Goal: Navigation & Orientation: Find specific page/section

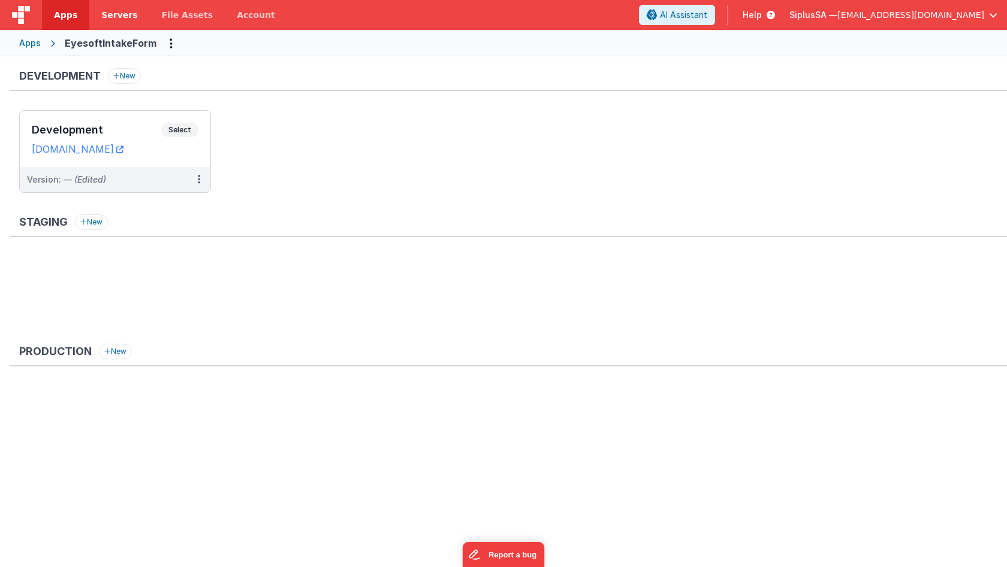
click at [121, 12] on span "Servers" at bounding box center [119, 15] width 36 height 12
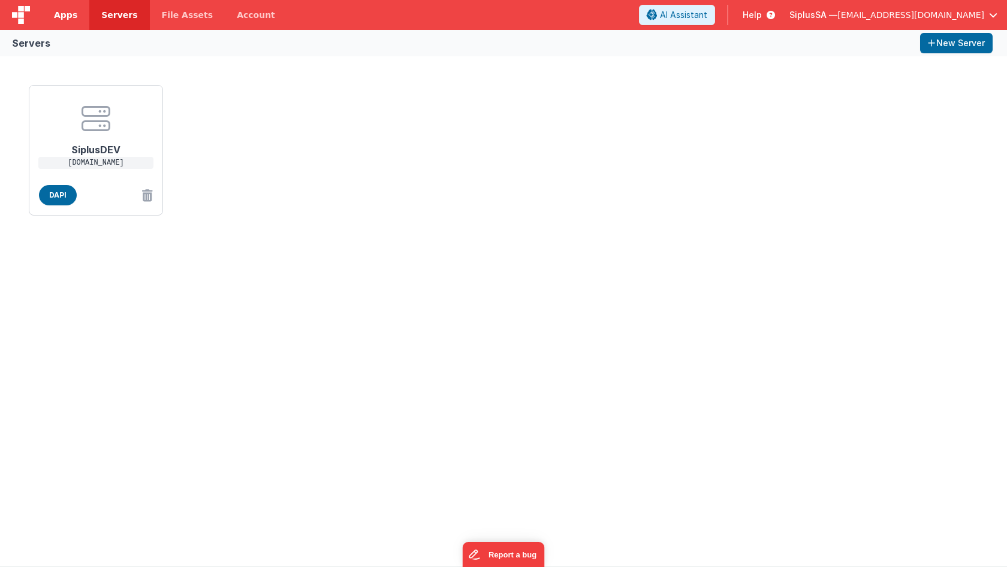
click at [74, 16] on span "Apps" at bounding box center [65, 15] width 23 height 12
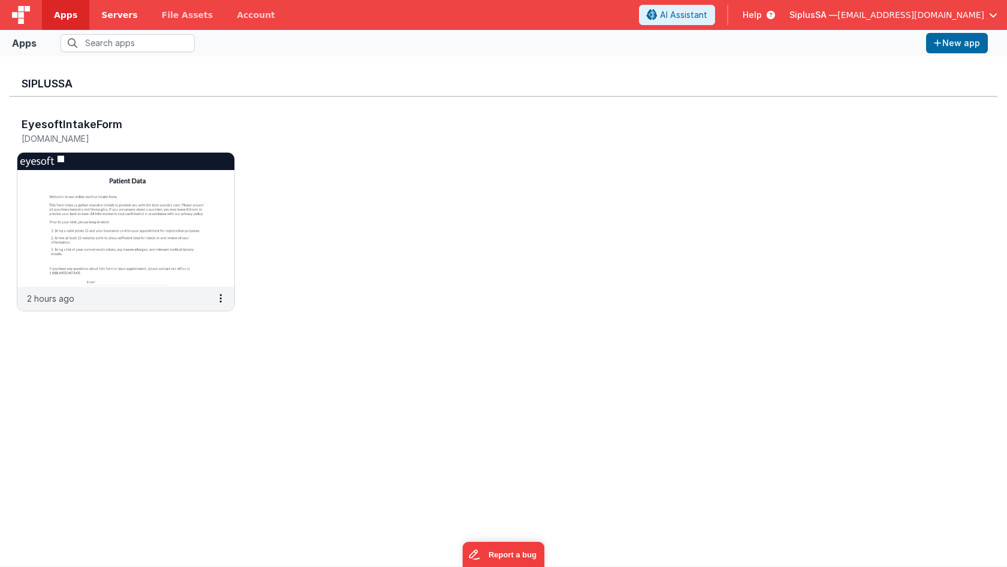
click at [123, 11] on span "Servers" at bounding box center [119, 15] width 36 height 12
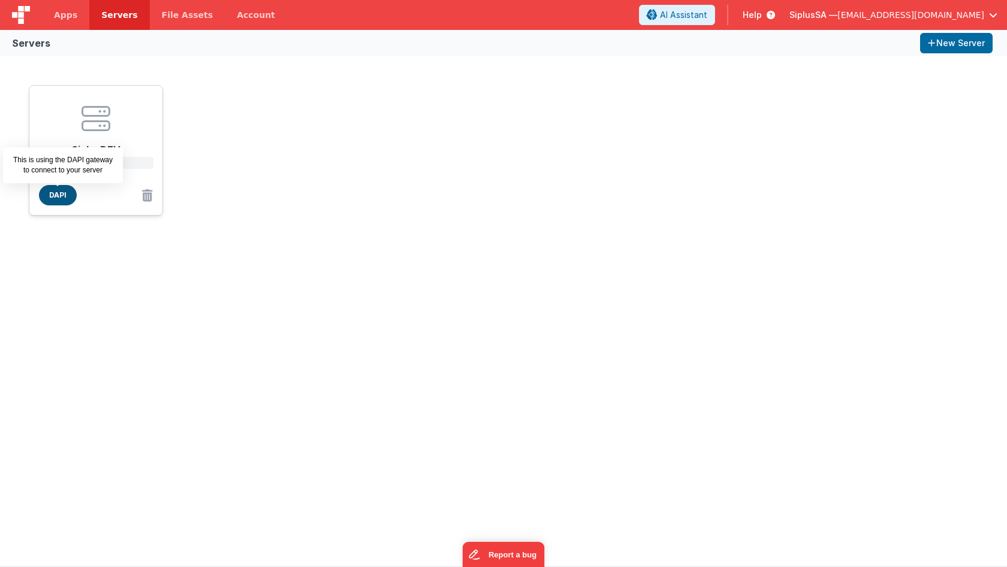
click at [68, 194] on span "DAPI" at bounding box center [58, 195] width 38 height 20
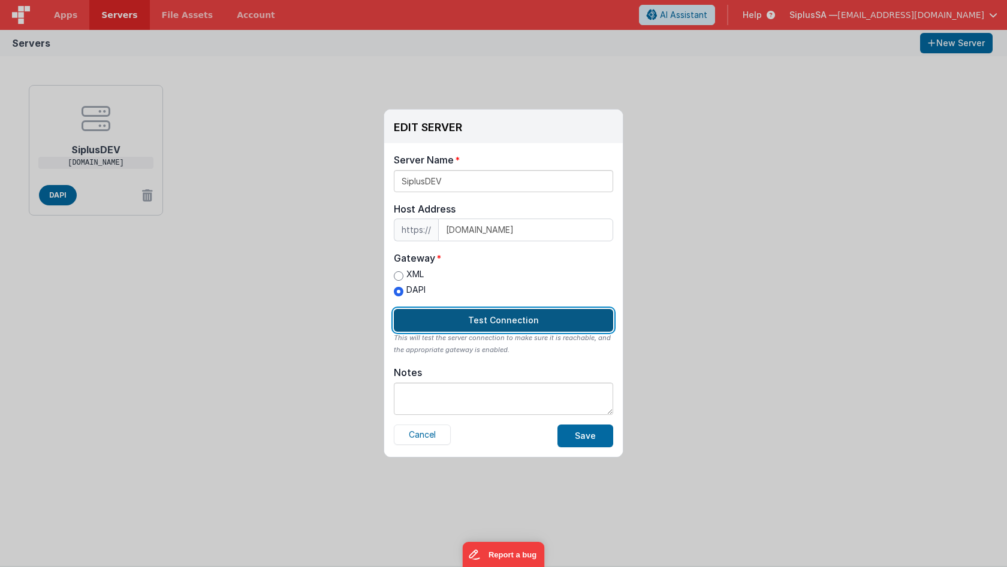
click at [496, 318] on button "Test Connection" at bounding box center [503, 320] width 219 height 23
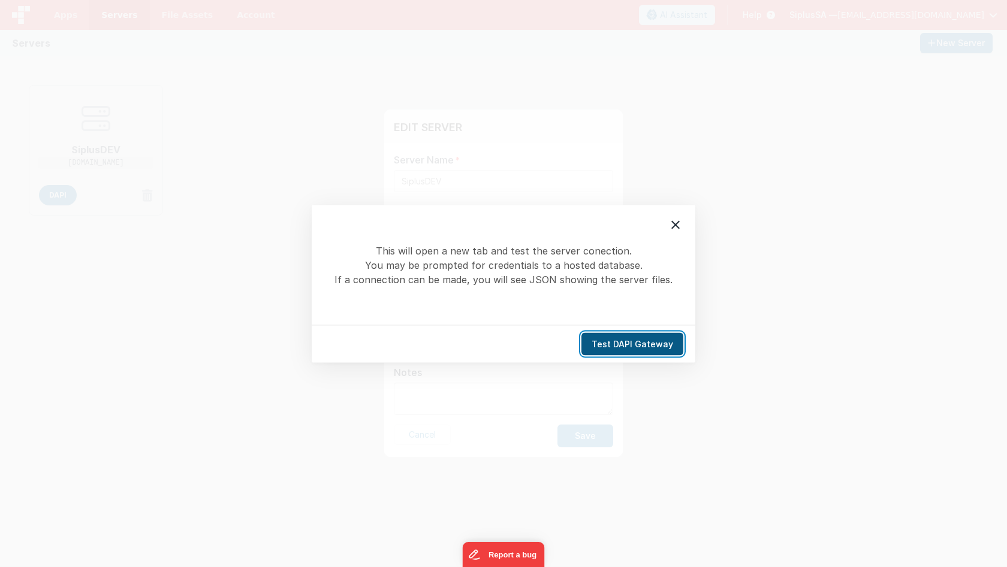
click at [642, 346] on button "Test DAPI Gateway" at bounding box center [632, 344] width 102 height 23
click at [682, 227] on icon at bounding box center [675, 225] width 14 height 14
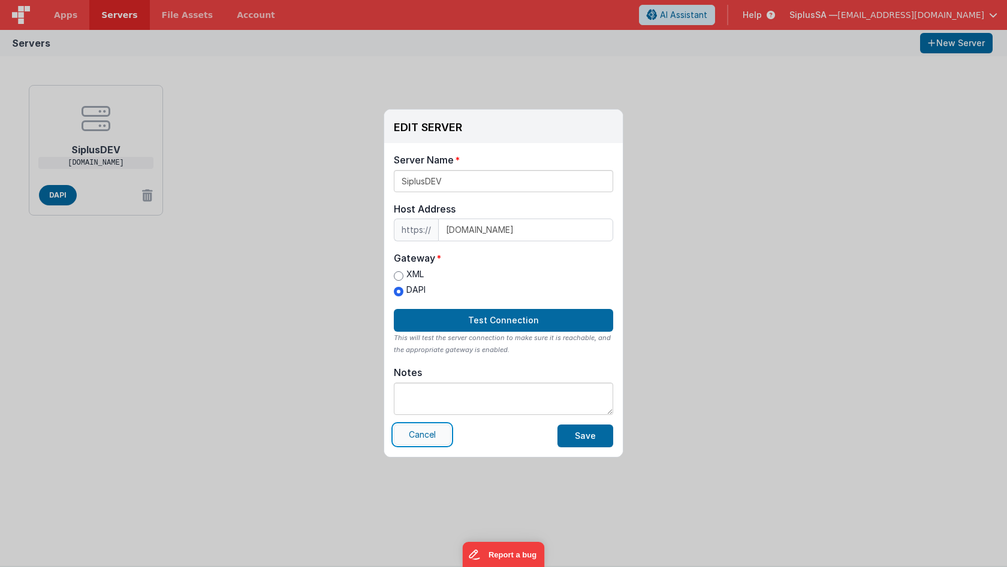
click at [435, 443] on button "Cancel" at bounding box center [422, 435] width 57 height 20
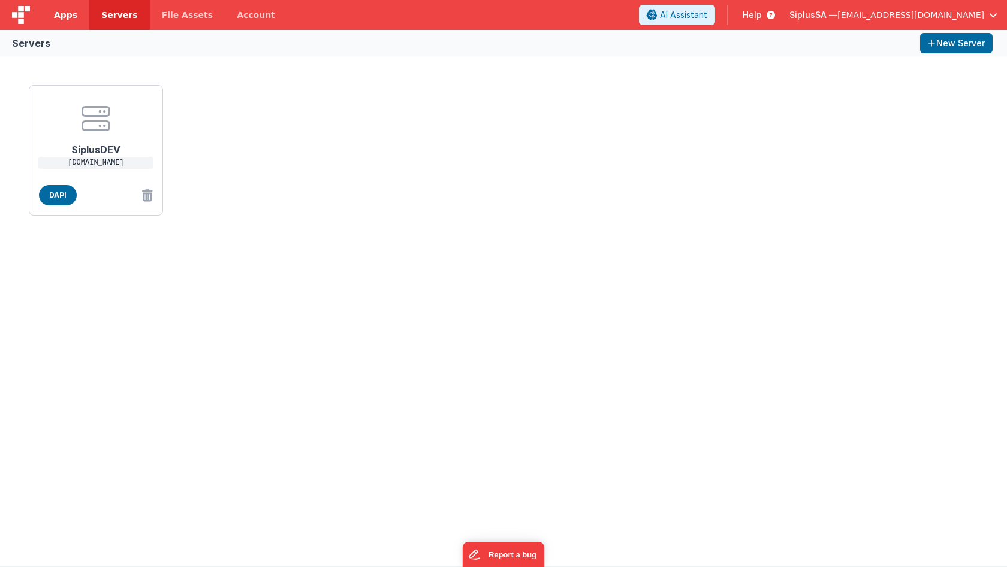
click at [81, 10] on link "Apps" at bounding box center [65, 15] width 47 height 30
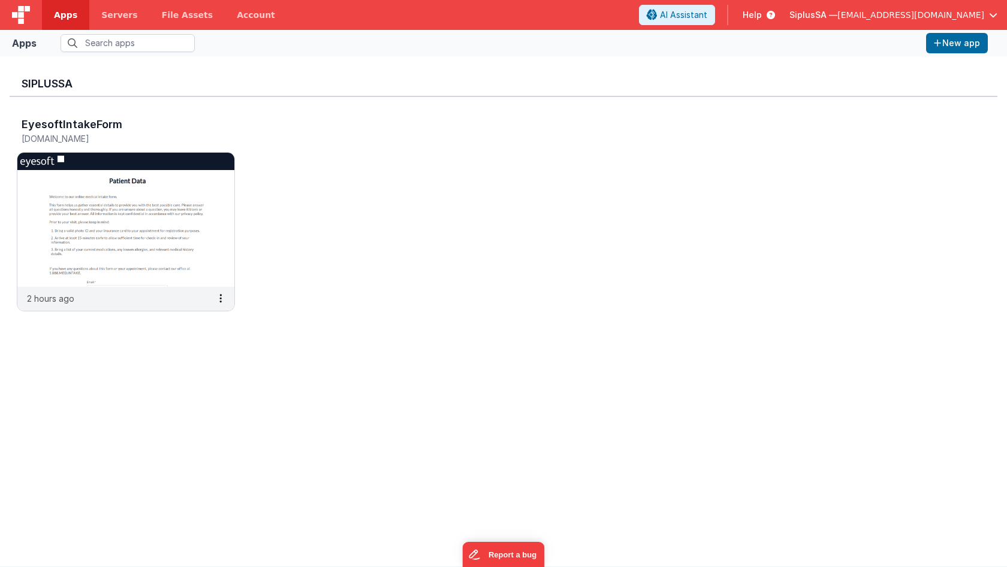
click at [126, 30] on div "Apps New app" at bounding box center [503, 43] width 1007 height 26
click at [125, 22] on link "Servers" at bounding box center [119, 15] width 60 height 30
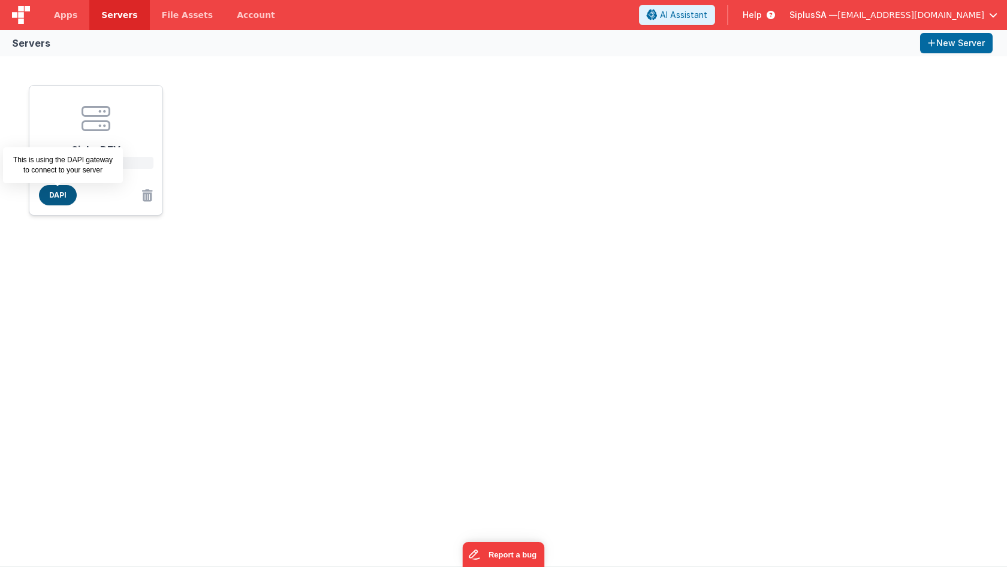
click at [66, 200] on span "DAPI" at bounding box center [58, 195] width 38 height 20
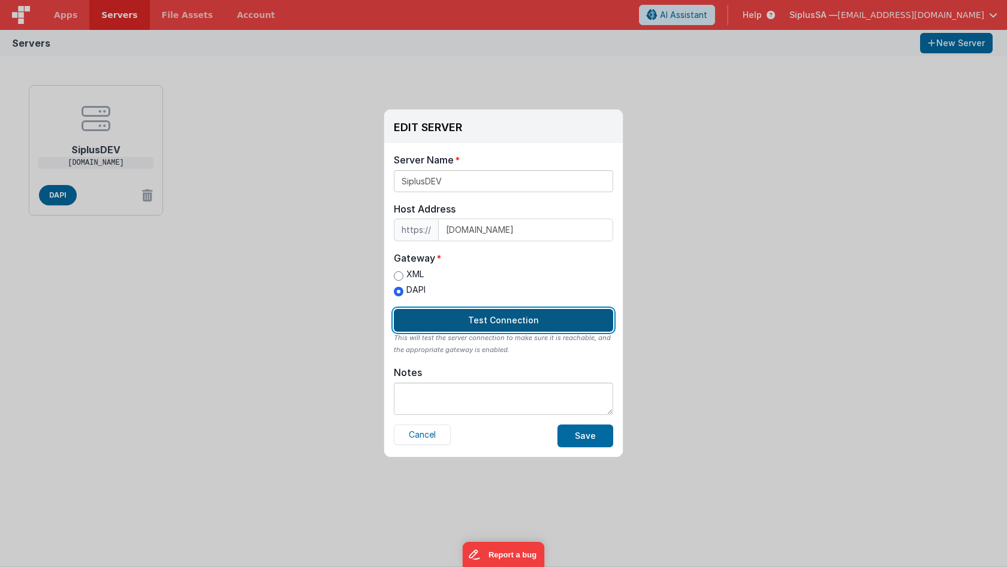
click at [521, 315] on button "Test Connection" at bounding box center [503, 320] width 219 height 23
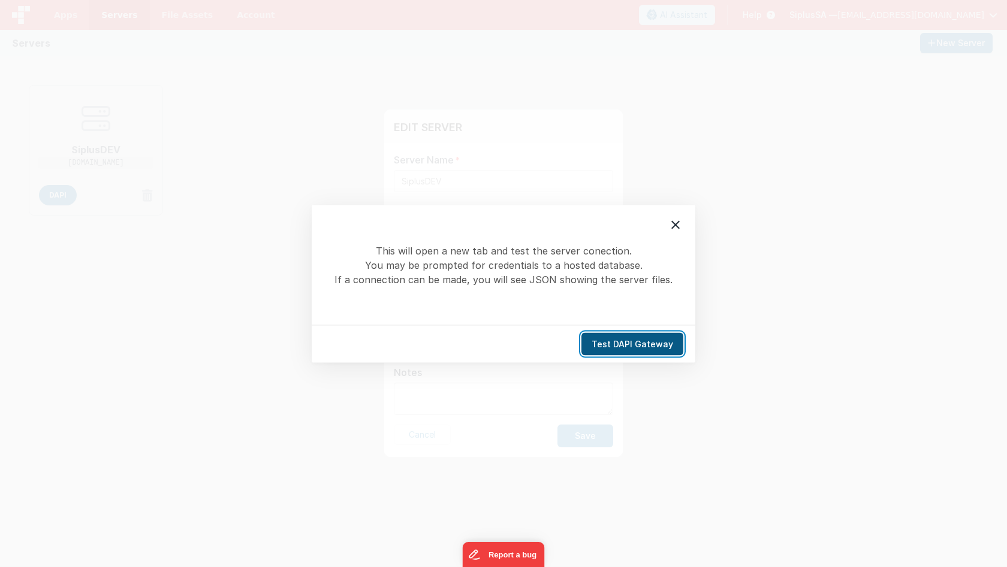
click at [633, 346] on button "Test DAPI Gateway" at bounding box center [632, 344] width 102 height 23
click at [677, 217] on div at bounding box center [675, 224] width 25 height 25
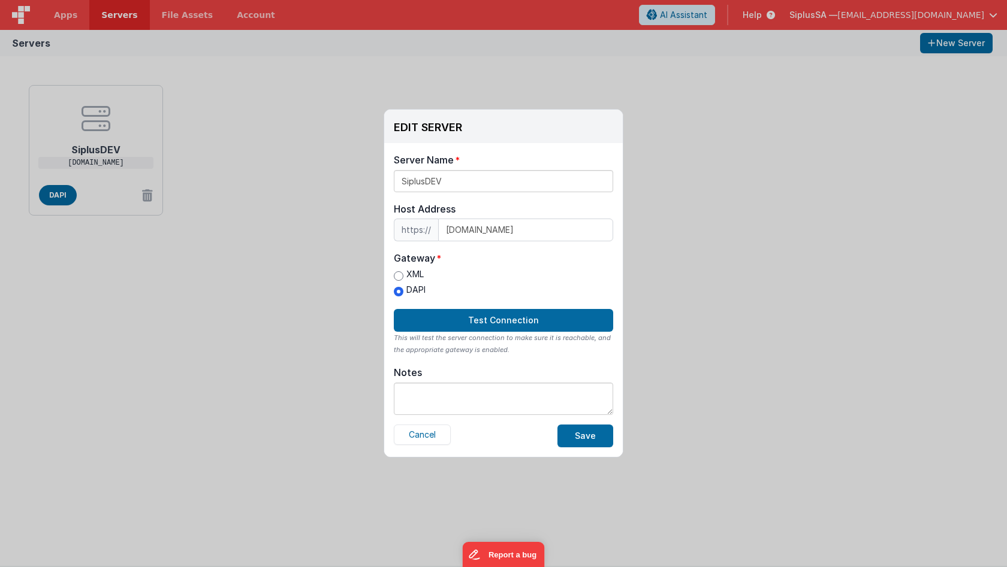
click at [506, 85] on div "EDIT SERVER Delete Server Delete Server Name SiplusDEV Host Address https:// [D…" at bounding box center [503, 283] width 1007 height 567
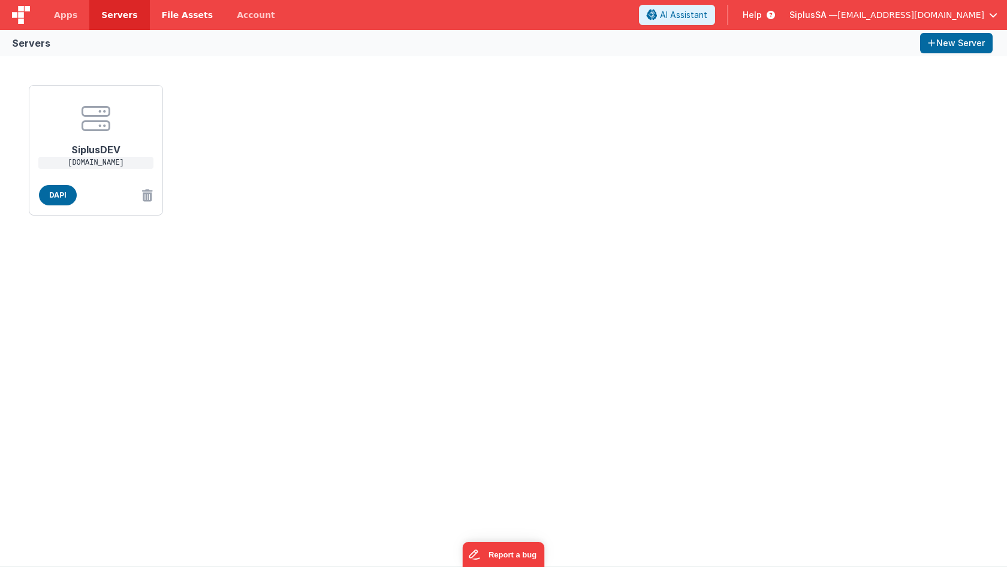
click at [166, 25] on link "File Assets" at bounding box center [188, 15] width 76 height 30
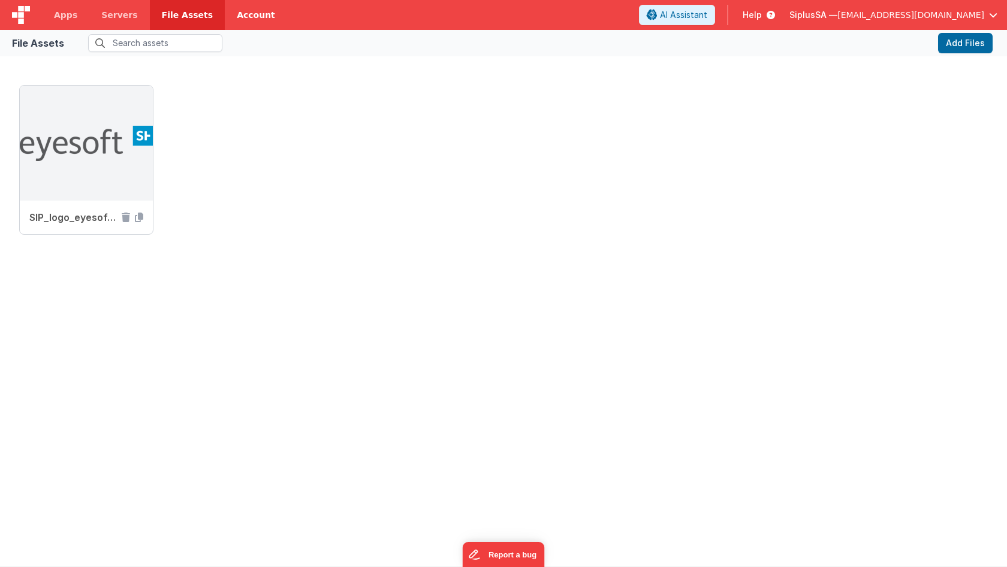
click at [225, 19] on link "Account" at bounding box center [256, 15] width 62 height 30
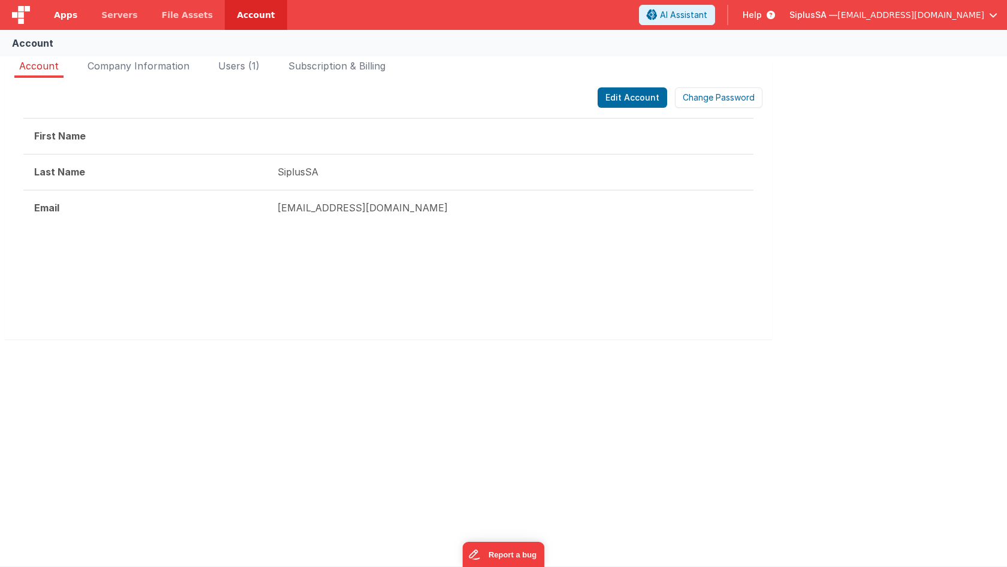
click at [63, 9] on span "Apps" at bounding box center [65, 15] width 23 height 12
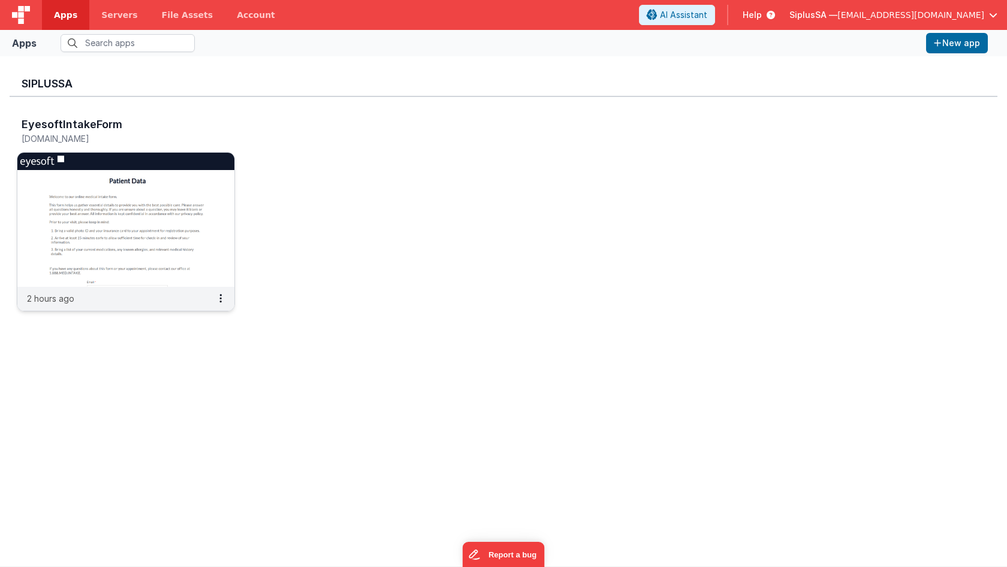
click at [163, 193] on img at bounding box center [125, 220] width 217 height 134
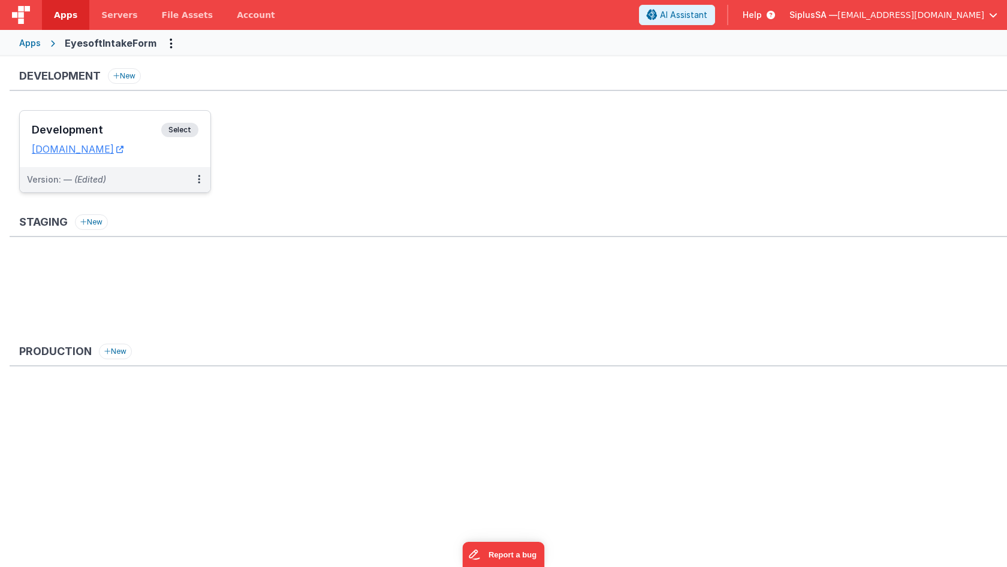
click at [167, 164] on div "Development Select URLs [DOMAIN_NAME]" at bounding box center [115, 139] width 191 height 56
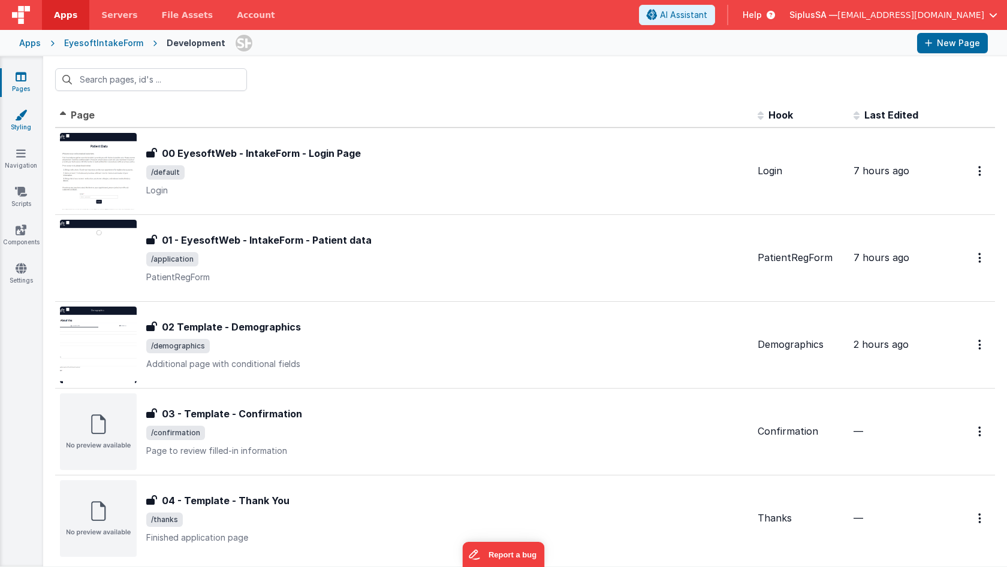
click at [33, 120] on link "Styling" at bounding box center [20, 121] width 43 height 24
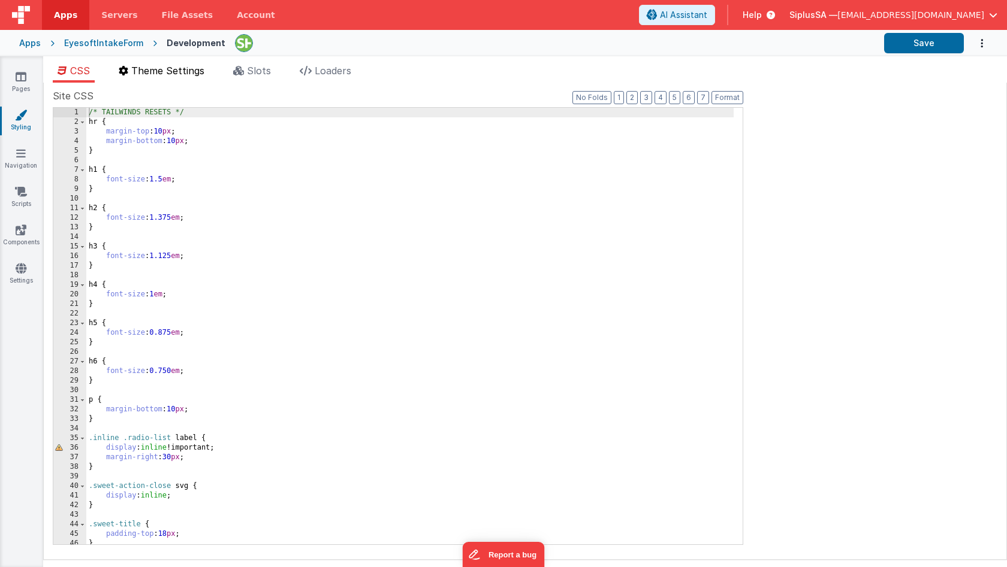
click at [186, 77] on li "Theme Settings" at bounding box center [161, 73] width 95 height 19
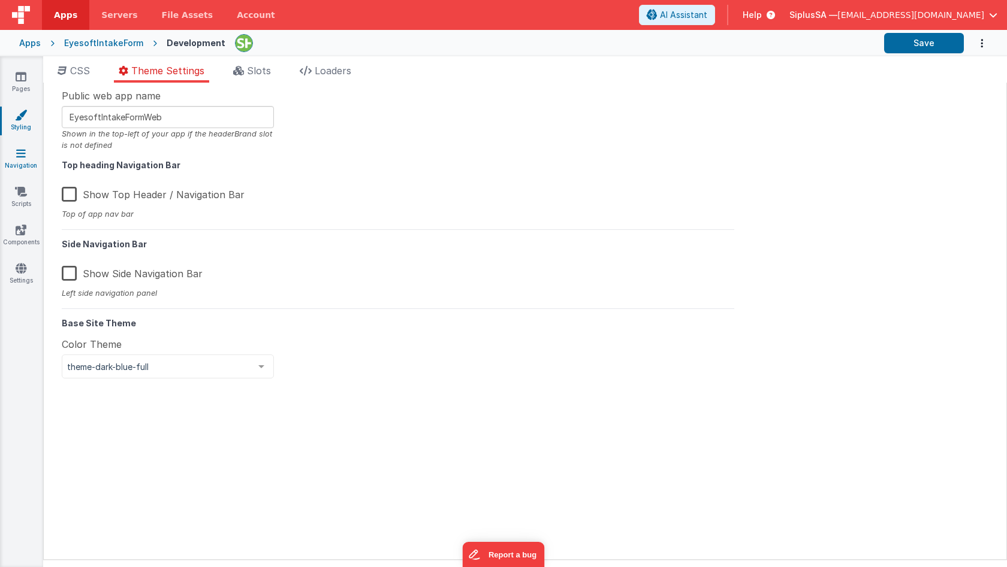
click at [32, 161] on link "Navigation" at bounding box center [20, 159] width 43 height 24
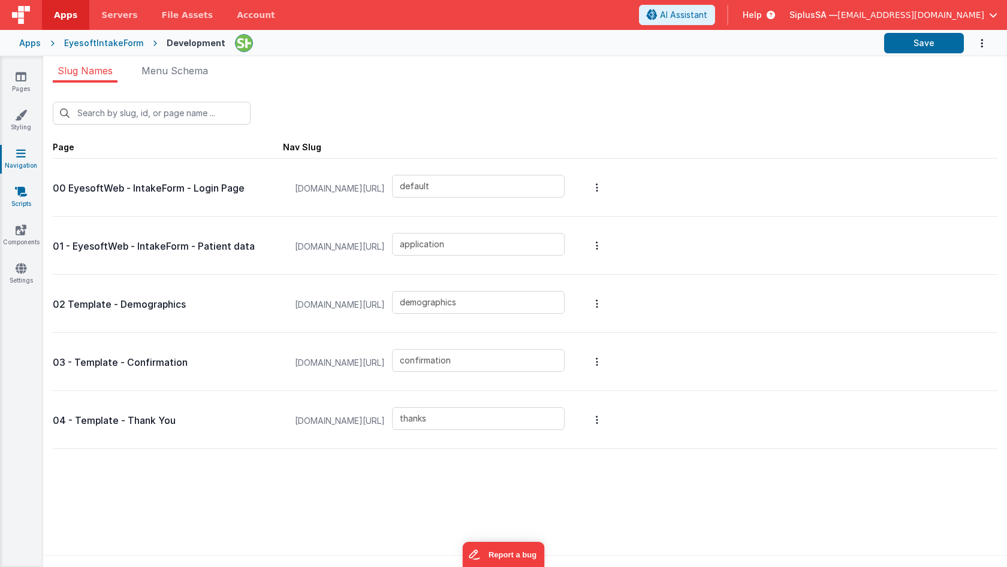
click at [17, 194] on icon at bounding box center [21, 192] width 12 height 12
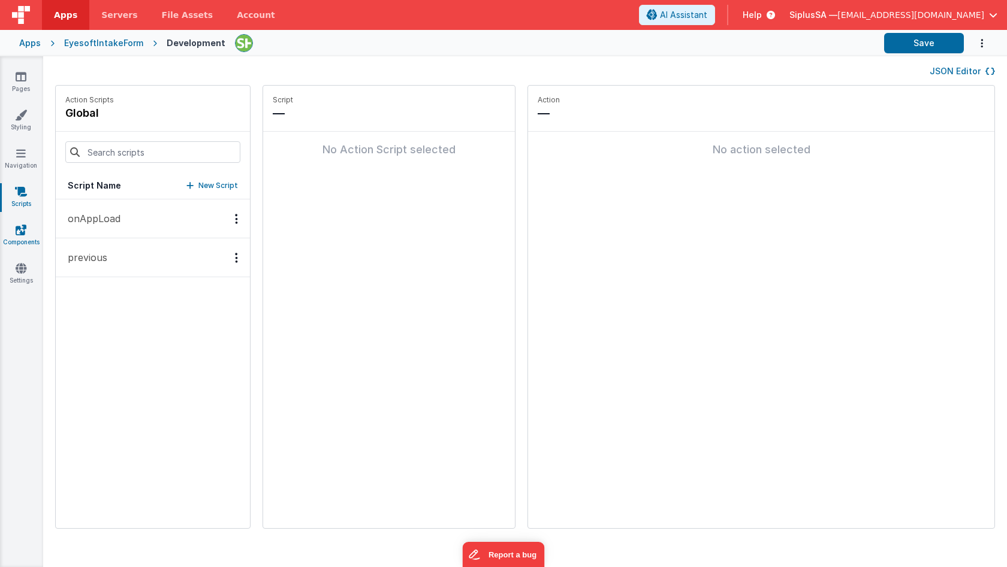
click at [29, 237] on link "Components" at bounding box center [20, 236] width 43 height 24
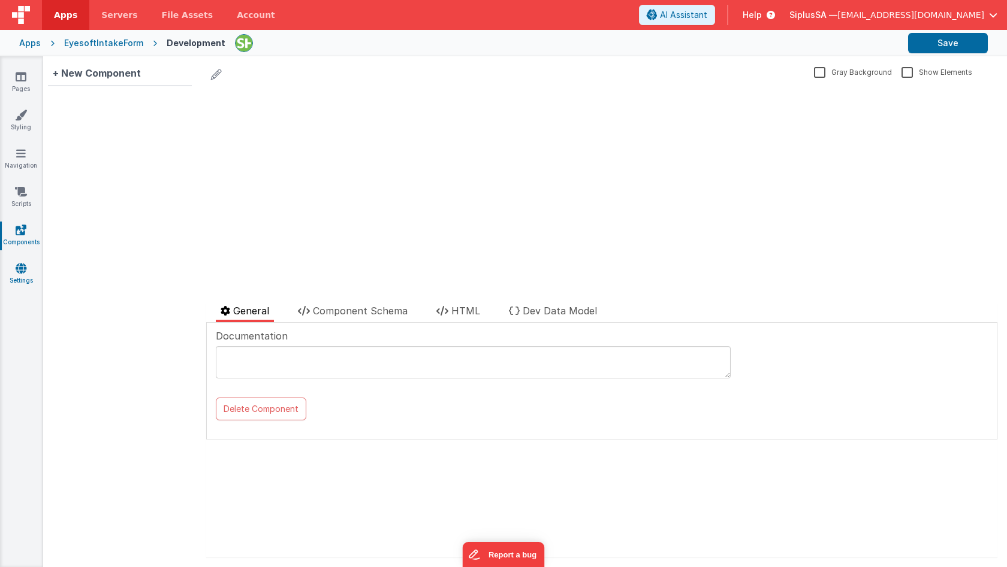
click at [28, 272] on link "Settings" at bounding box center [20, 274] width 43 height 24
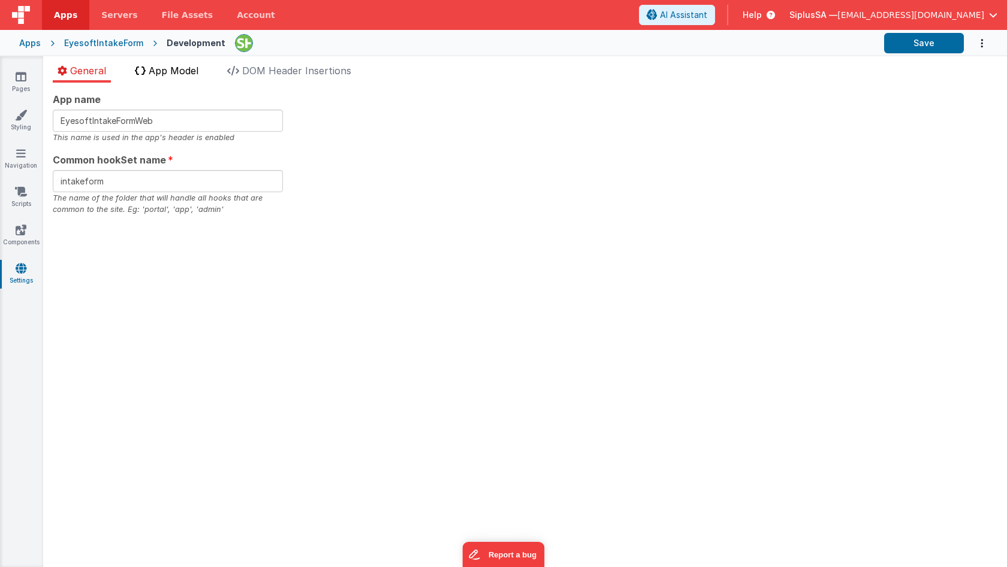
click at [184, 78] on li "App Model" at bounding box center [166, 73] width 73 height 19
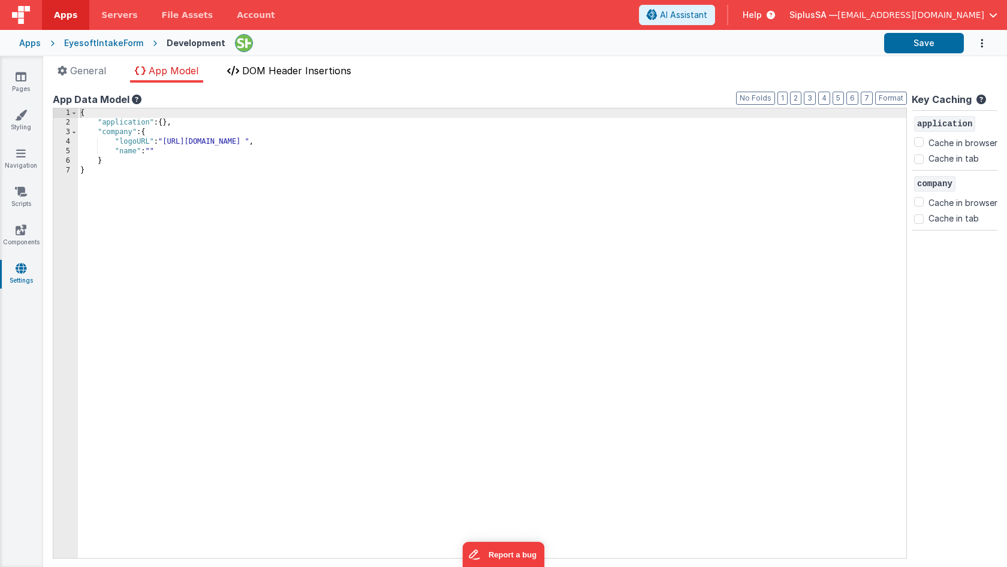
click at [295, 68] on span "DOM Header Insertions" at bounding box center [296, 71] width 109 height 12
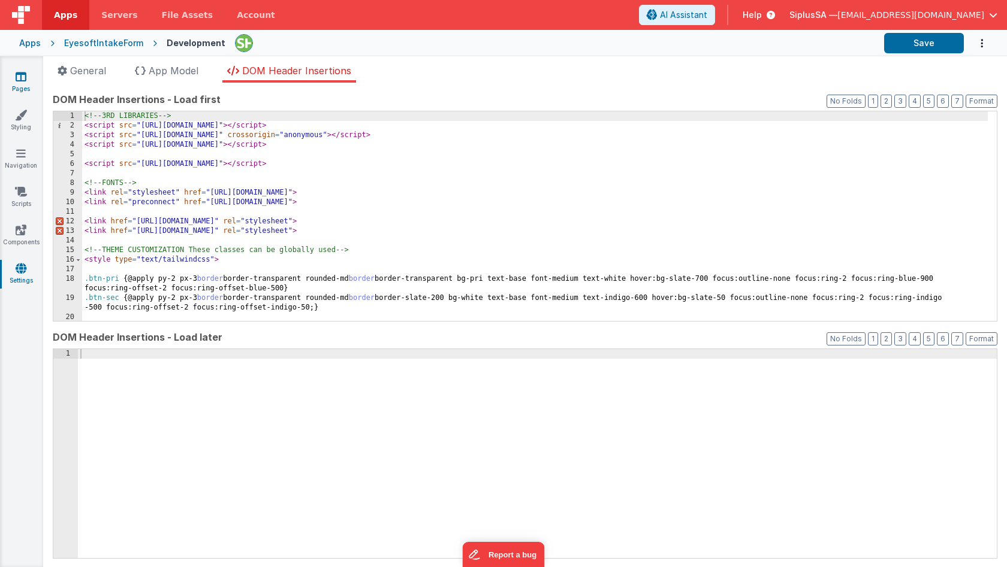
click at [25, 89] on link "Pages" at bounding box center [20, 83] width 43 height 24
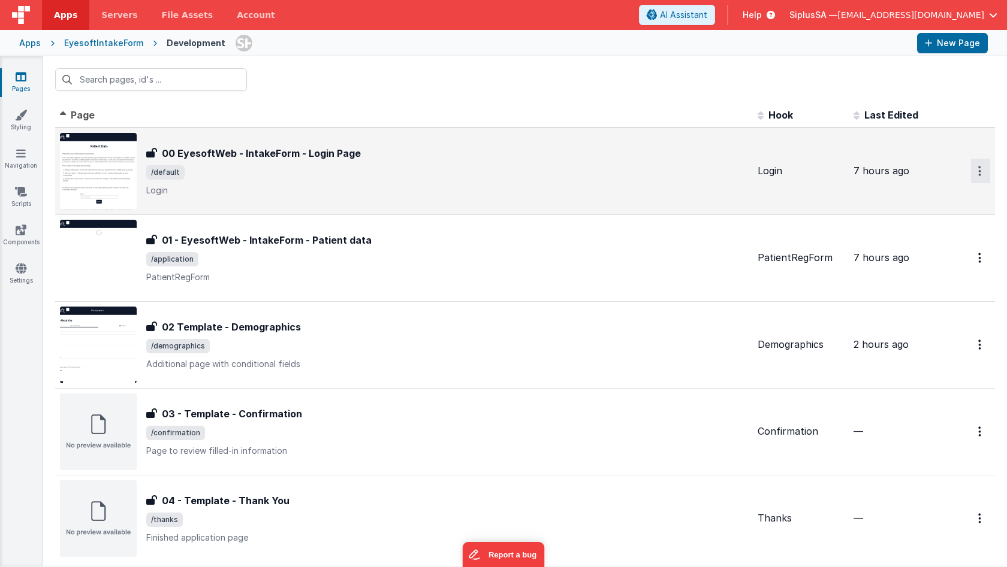
click at [971, 173] on button "Options" at bounding box center [980, 171] width 19 height 25
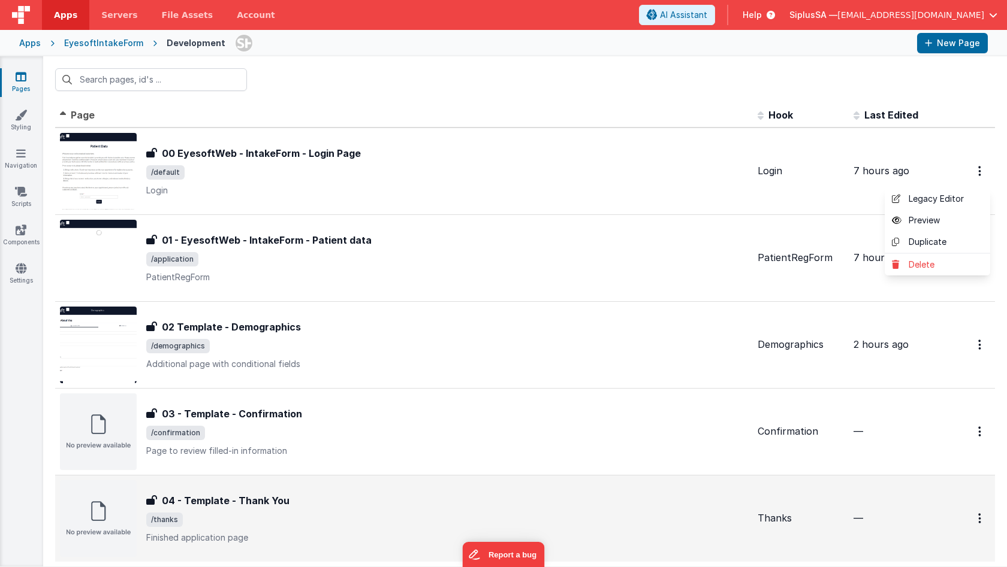
click at [668, 153] on button at bounding box center [503, 283] width 1007 height 567
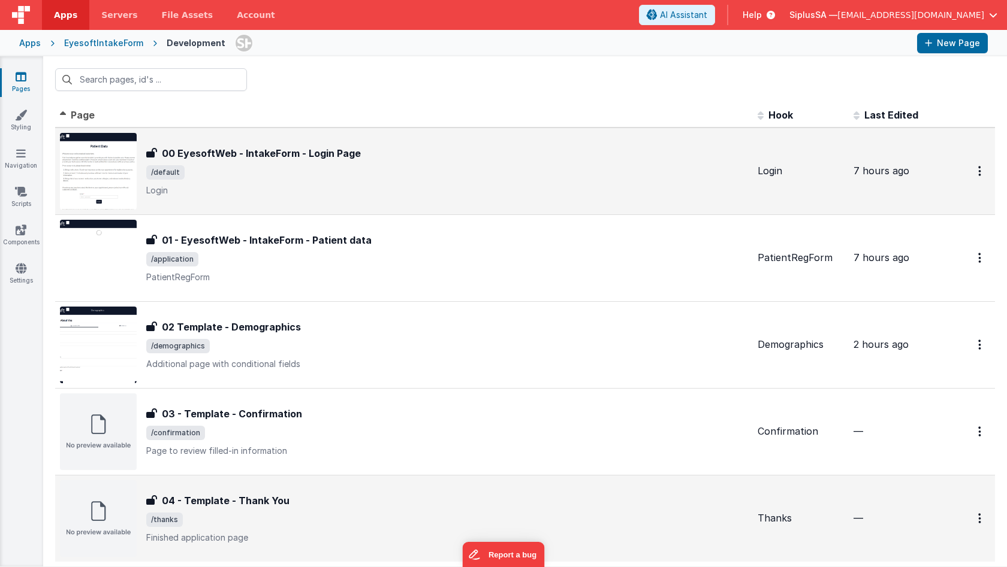
click at [292, 155] on h3 "00 EyesoftWeb - IntakeForm - Login Page" at bounding box center [261, 153] width 199 height 14
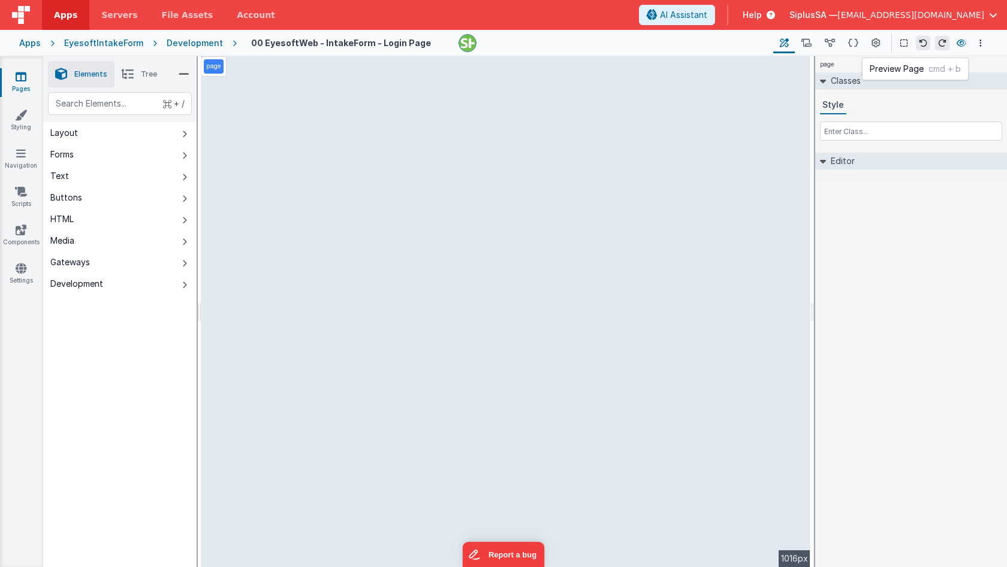
click at [965, 45] on icon at bounding box center [961, 43] width 10 height 8
click at [803, 41] on icon at bounding box center [806, 43] width 10 height 13
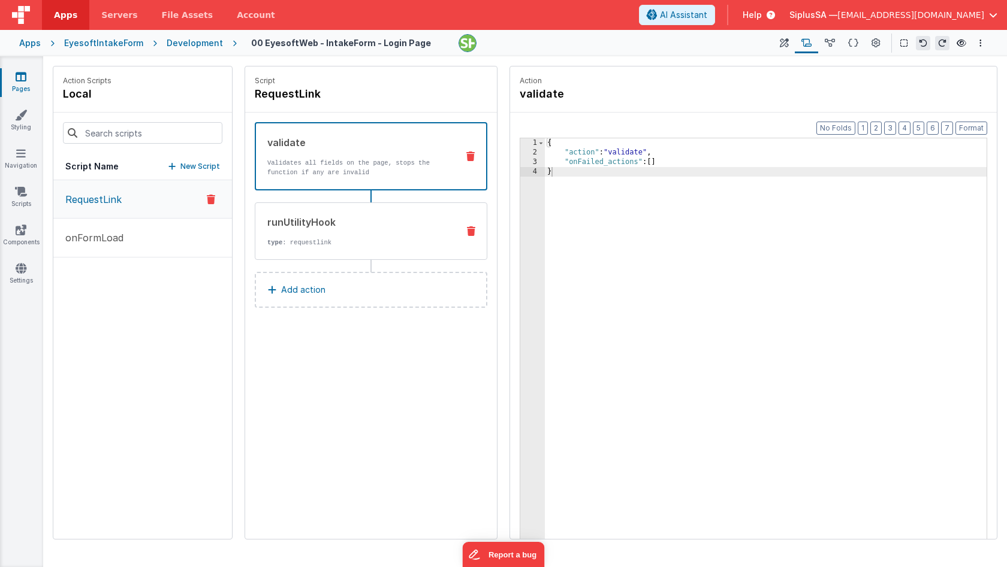
click at [326, 231] on div "runUtilityHook type : requestlink" at bounding box center [351, 231] width 193 height 32
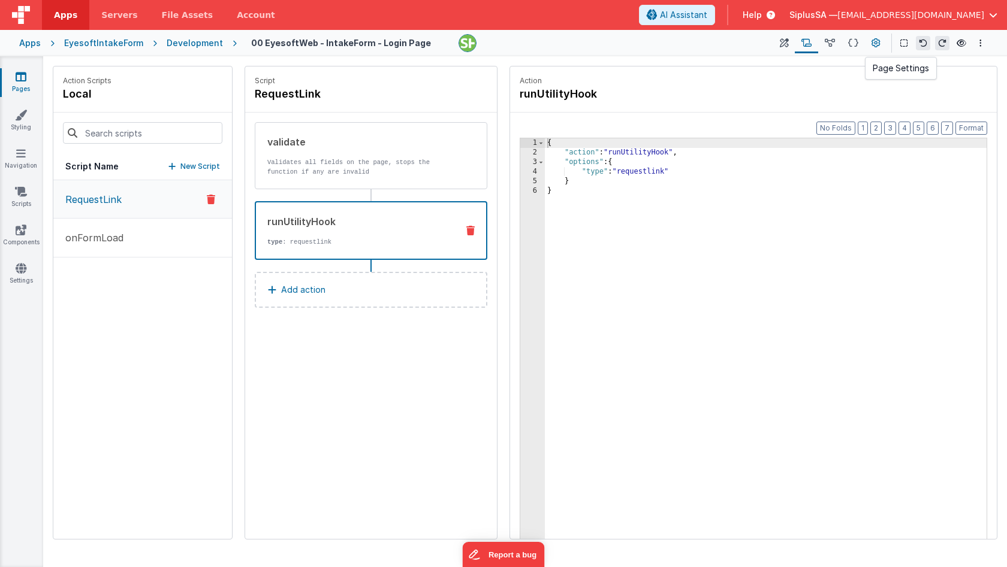
click at [879, 41] on icon at bounding box center [875, 43] width 9 height 13
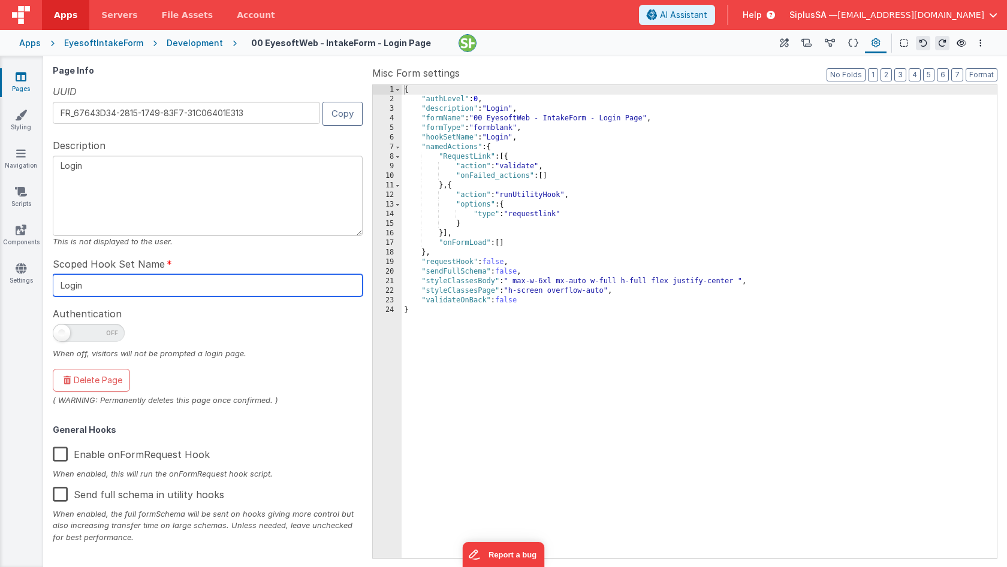
click at [189, 286] on input "Login" at bounding box center [208, 285] width 310 height 22
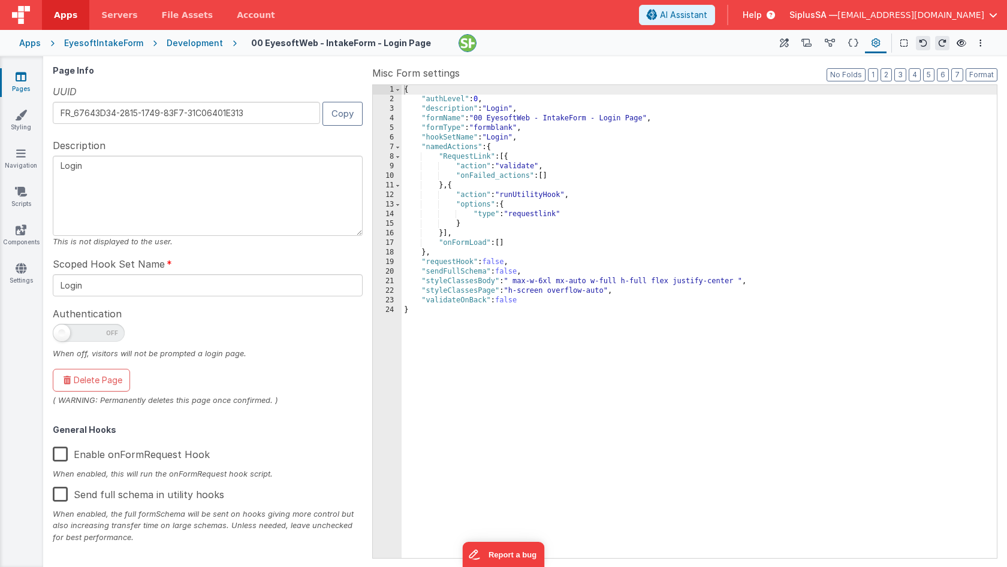
click at [63, 20] on span "Apps" at bounding box center [65, 15] width 23 height 12
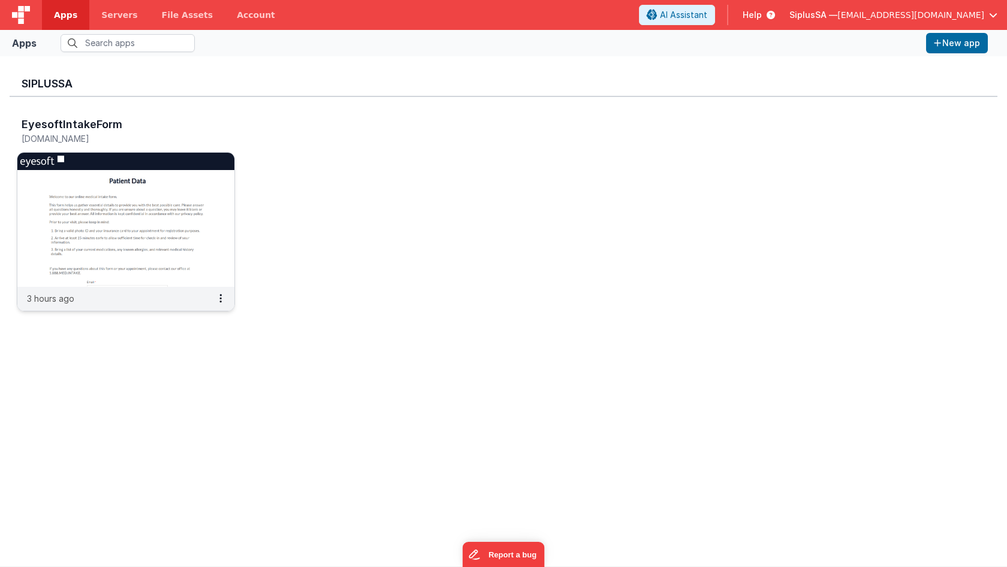
click at [135, 207] on img at bounding box center [125, 220] width 217 height 134
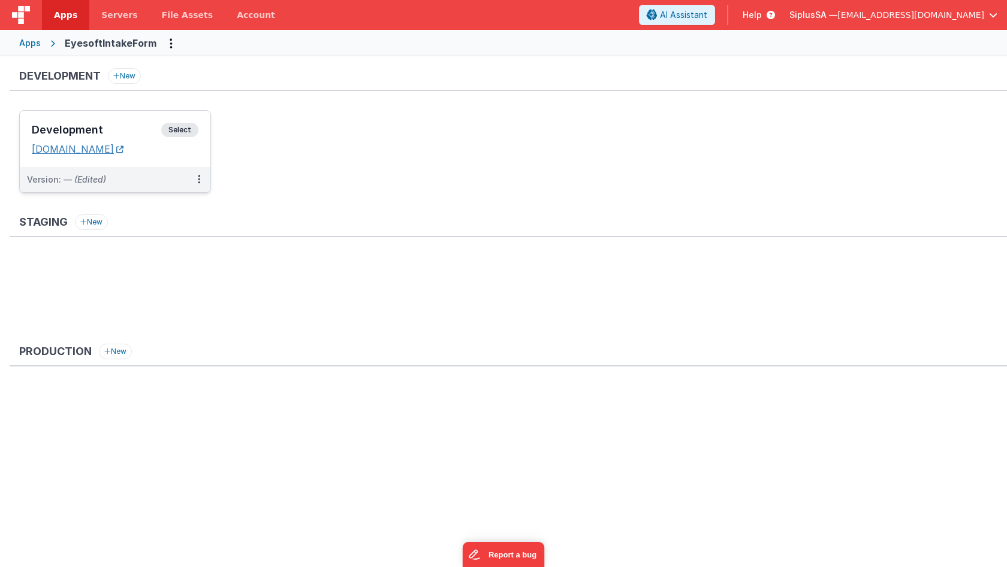
click at [123, 155] on link "[DOMAIN_NAME]" at bounding box center [78, 149] width 92 height 12
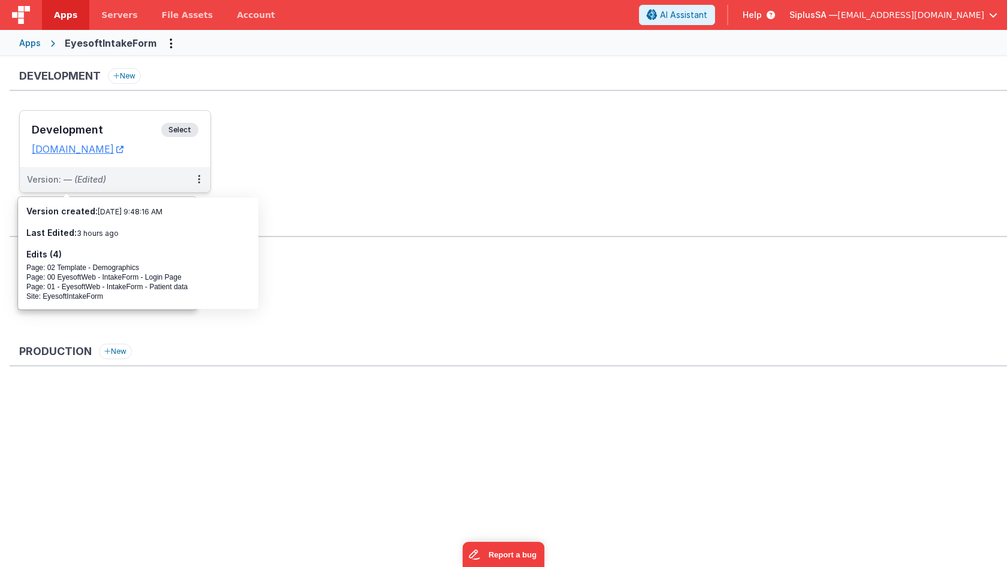
click at [171, 125] on span "Select" at bounding box center [179, 130] width 37 height 14
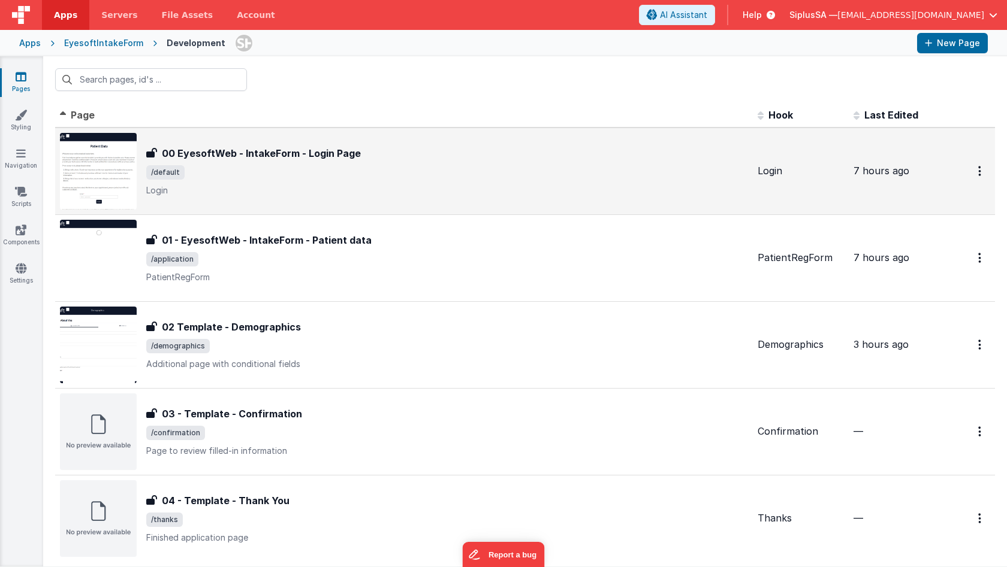
click at [322, 162] on div "00 EyesoftWeb - IntakeForm - Login Page 00 EyesoftWeb - IntakeForm - Login Page…" at bounding box center [447, 171] width 602 height 50
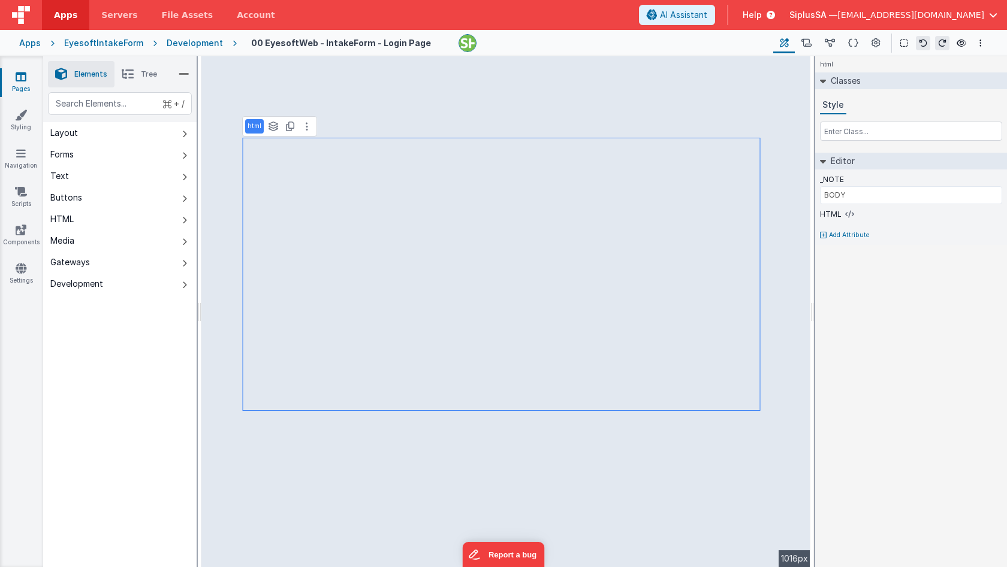
click at [35, 49] on div "Apps EyesoftIntakeForm Development 00 EyesoftWeb - IntakeForm - Login Page Page…" at bounding box center [503, 43] width 1007 height 26
click at [97, 16] on link "Servers" at bounding box center [119, 15] width 60 height 30
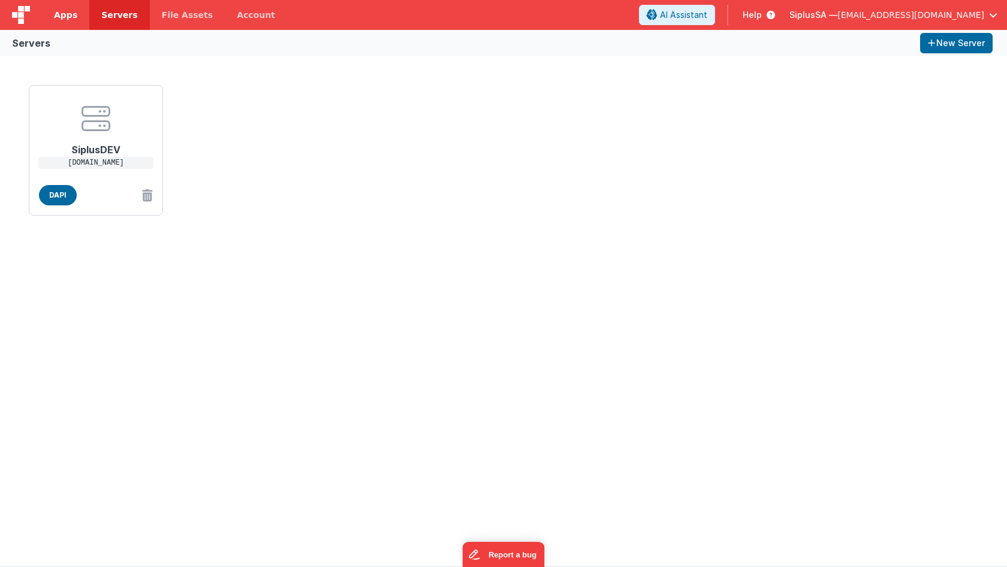
click at [67, 13] on span "Apps" at bounding box center [65, 15] width 23 height 12
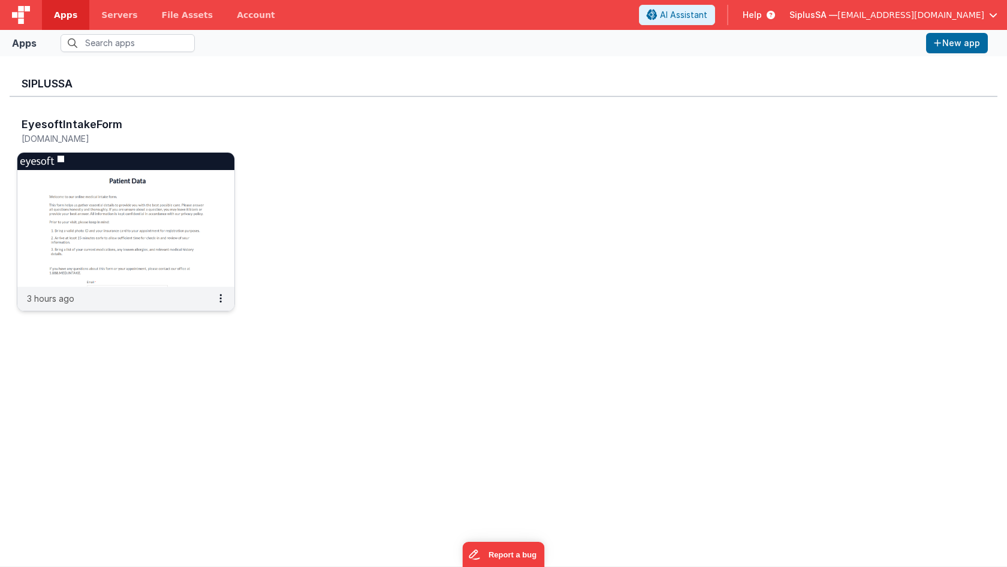
click at [129, 207] on img at bounding box center [125, 220] width 217 height 134
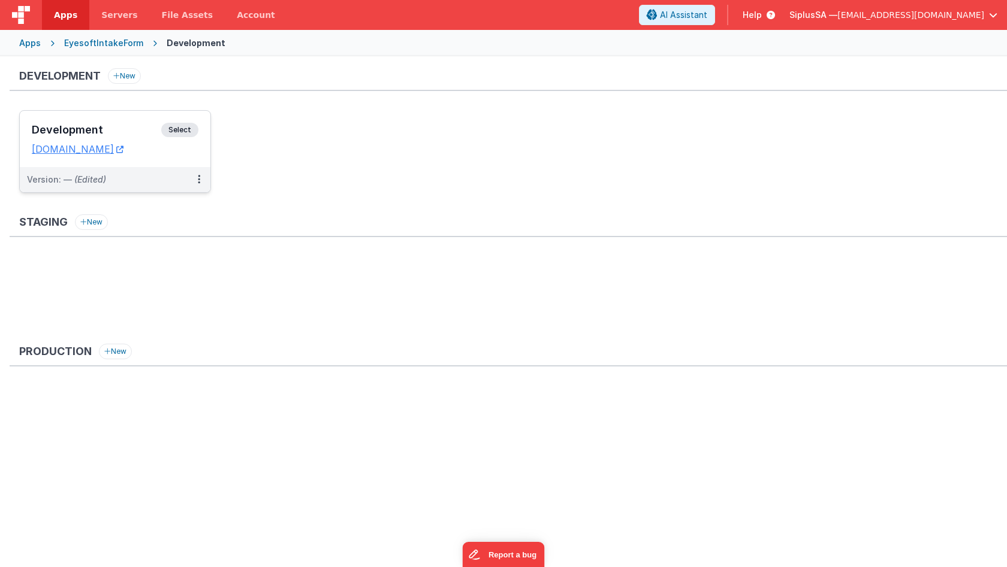
click at [173, 125] on span "Select" at bounding box center [179, 130] width 37 height 14
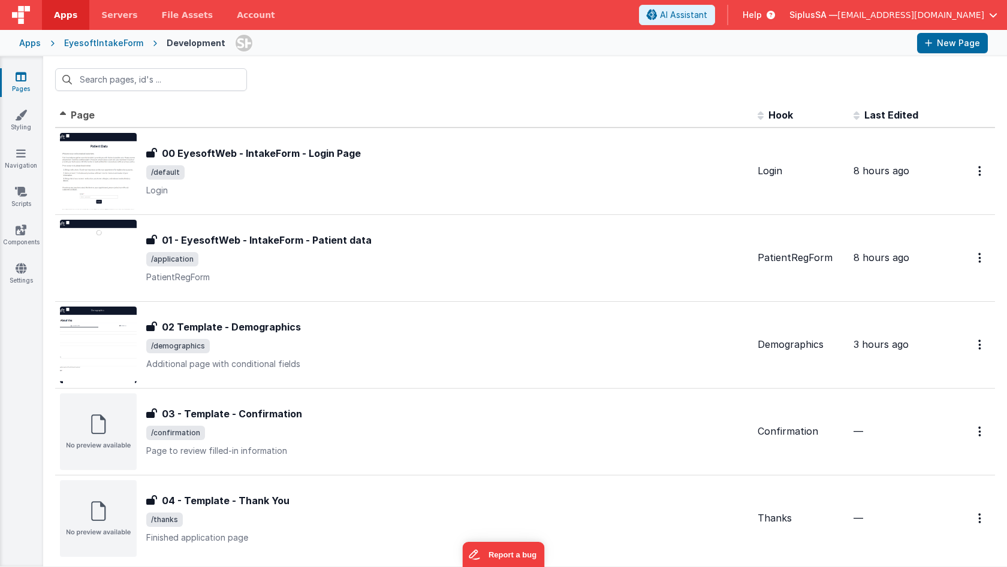
click at [102, 40] on div "EyesoftIntakeForm" at bounding box center [103, 43] width 79 height 12
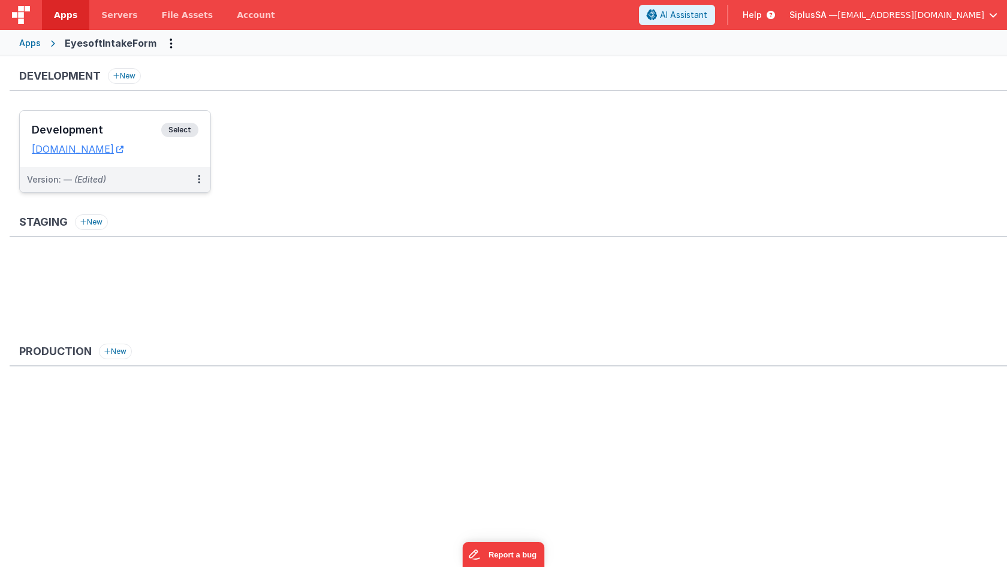
click at [187, 124] on span "Select" at bounding box center [179, 130] width 37 height 14
